Goal: Find specific page/section: Find specific page/section

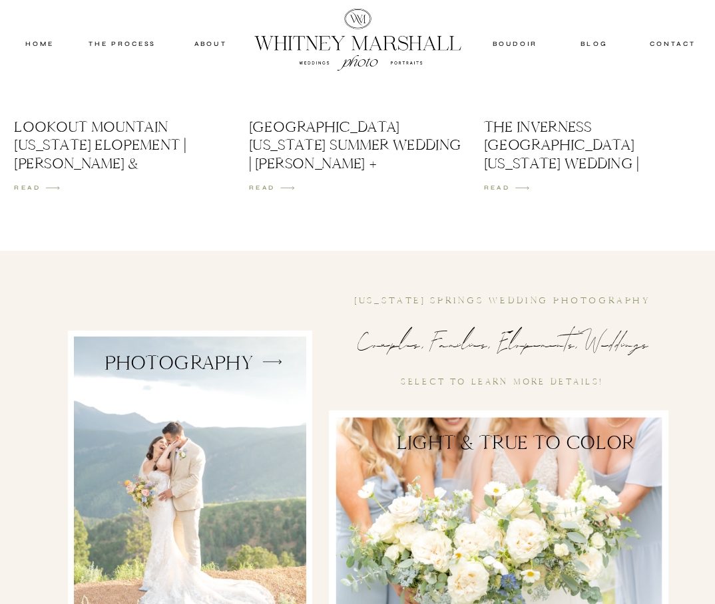
scroll to position [2124, 0]
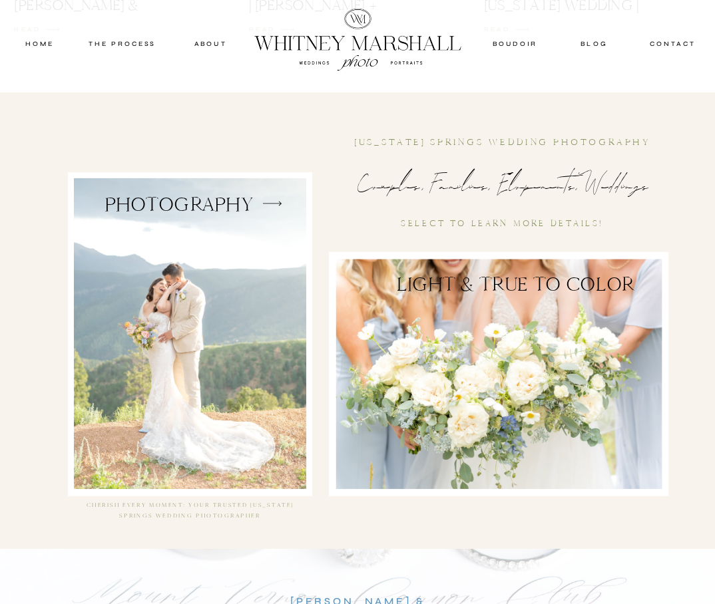
click at [228, 256] on div at bounding box center [190, 333] width 232 height 311
click at [453, 298] on div at bounding box center [499, 375] width 326 height 230
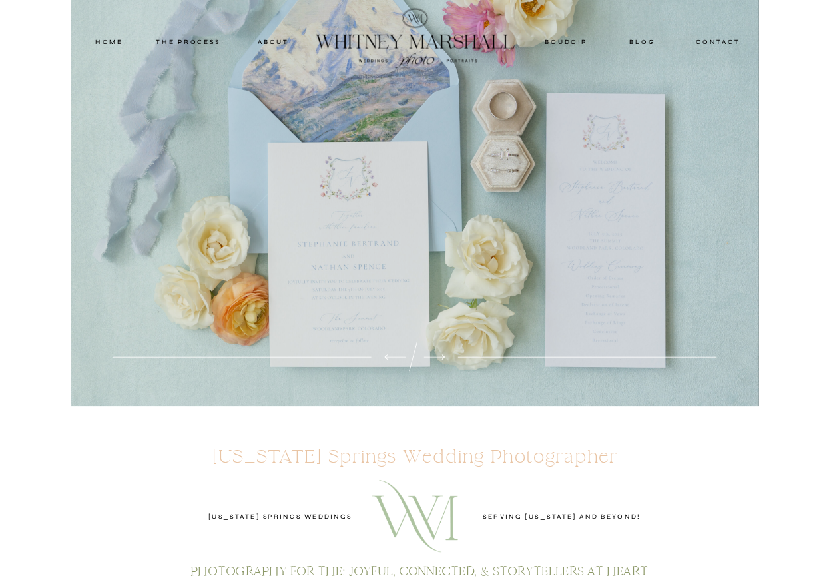
scroll to position [0, 0]
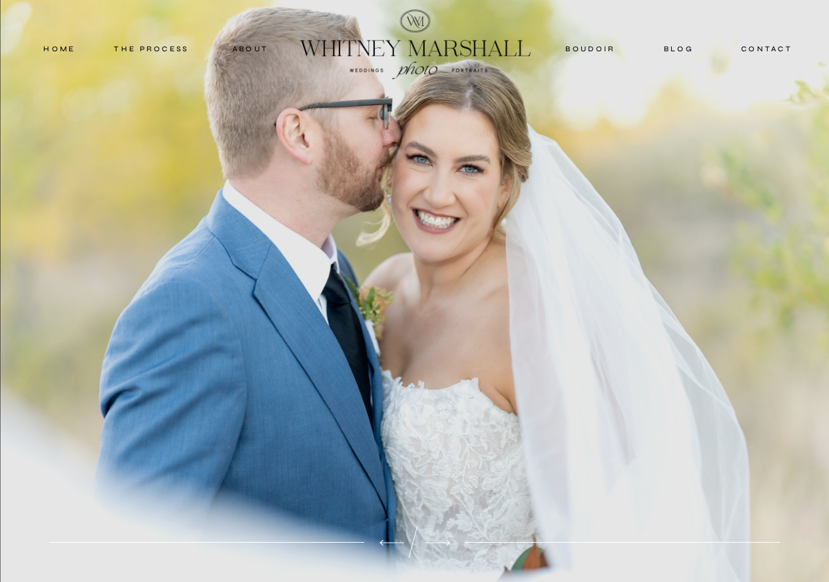
click at [166, 47] on nav "THE PROCESS" at bounding box center [152, 49] width 80 height 12
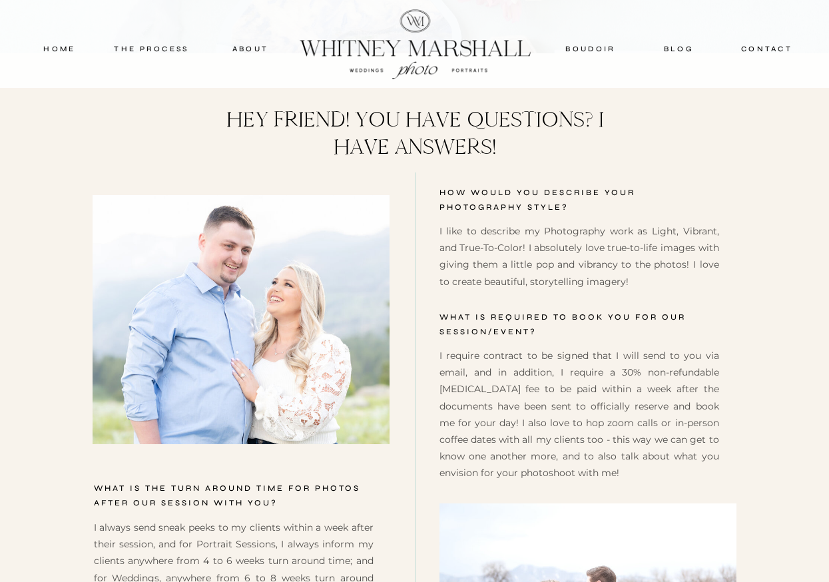
scroll to position [5401, 0]
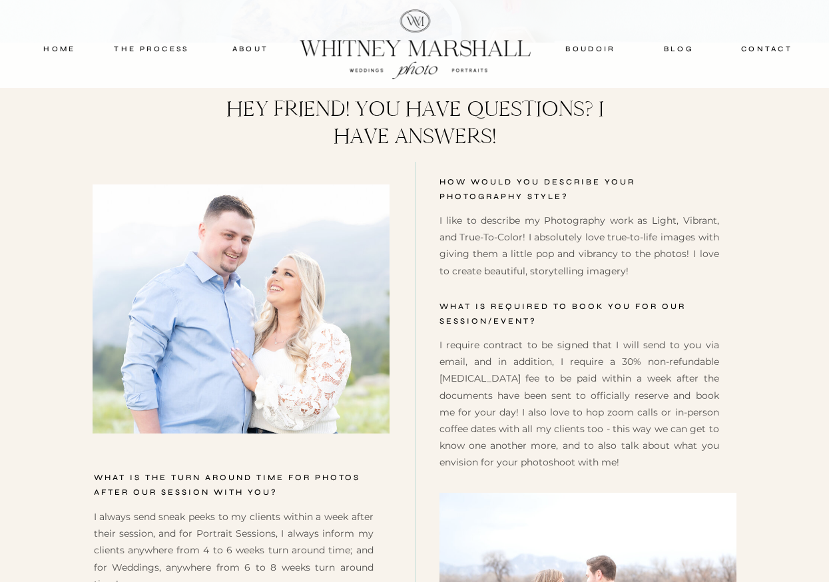
click at [667, 50] on nav "blog" at bounding box center [679, 49] width 59 height 12
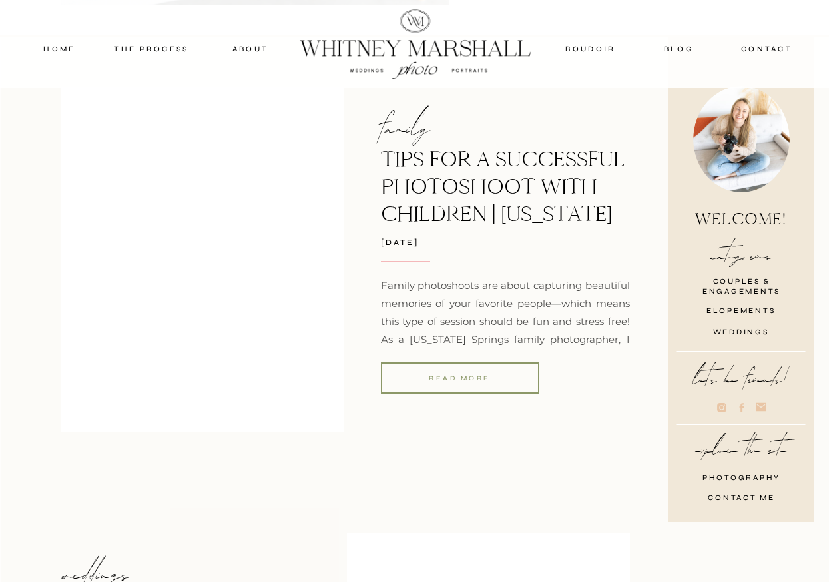
scroll to position [540, 0]
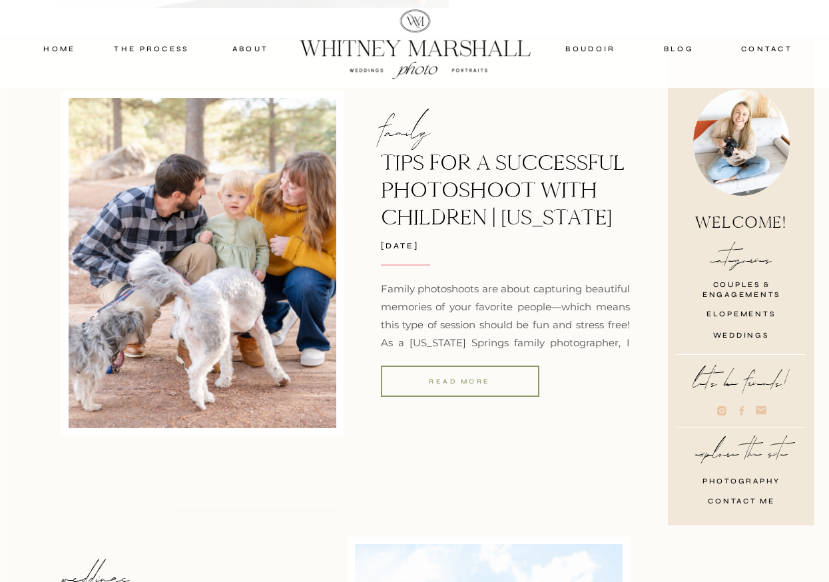
click at [777, 50] on nav "contact" at bounding box center [766, 49] width 63 height 12
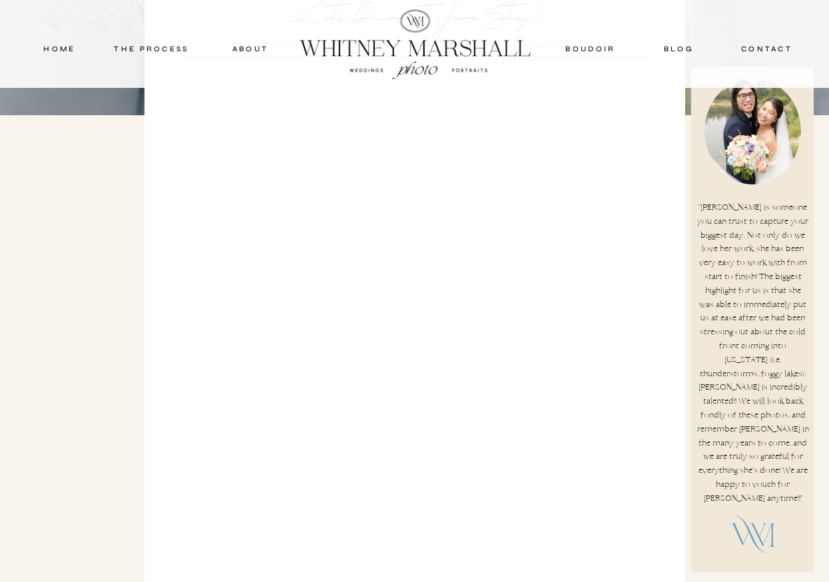
scroll to position [265, 0]
